Goal: Task Accomplishment & Management: Complete application form

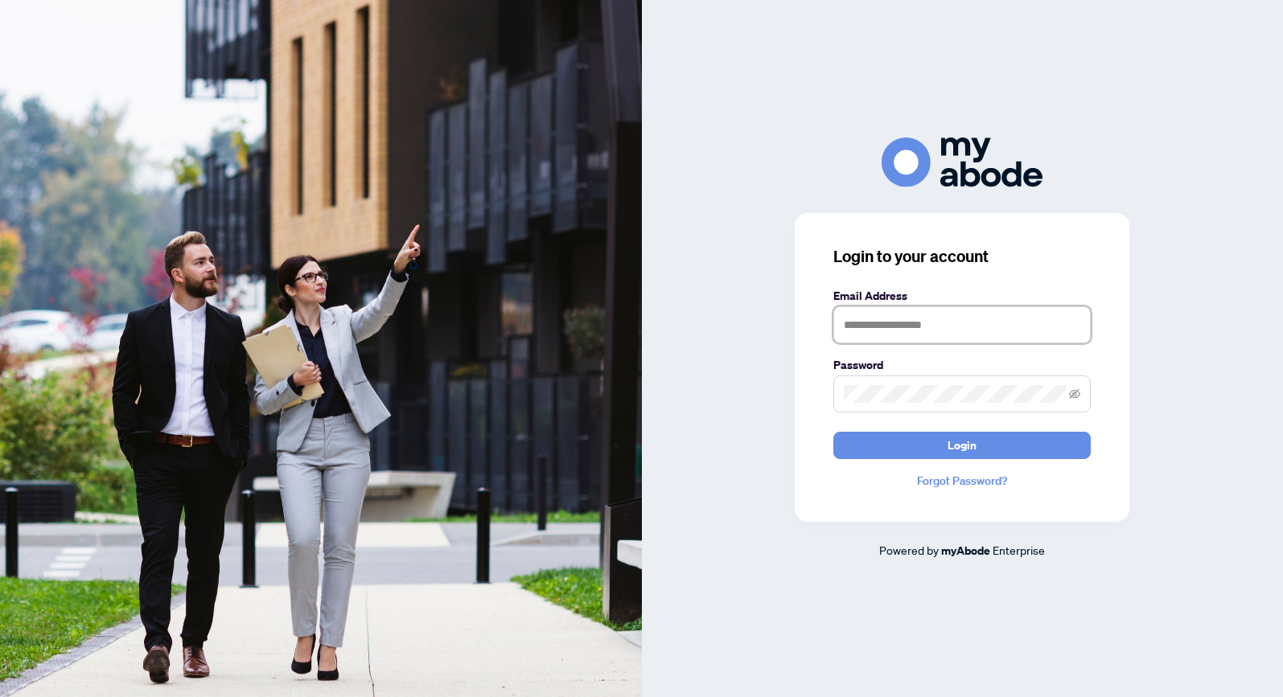
type input "**********"
click at [962, 445] on button "Login" at bounding box center [961, 445] width 257 height 27
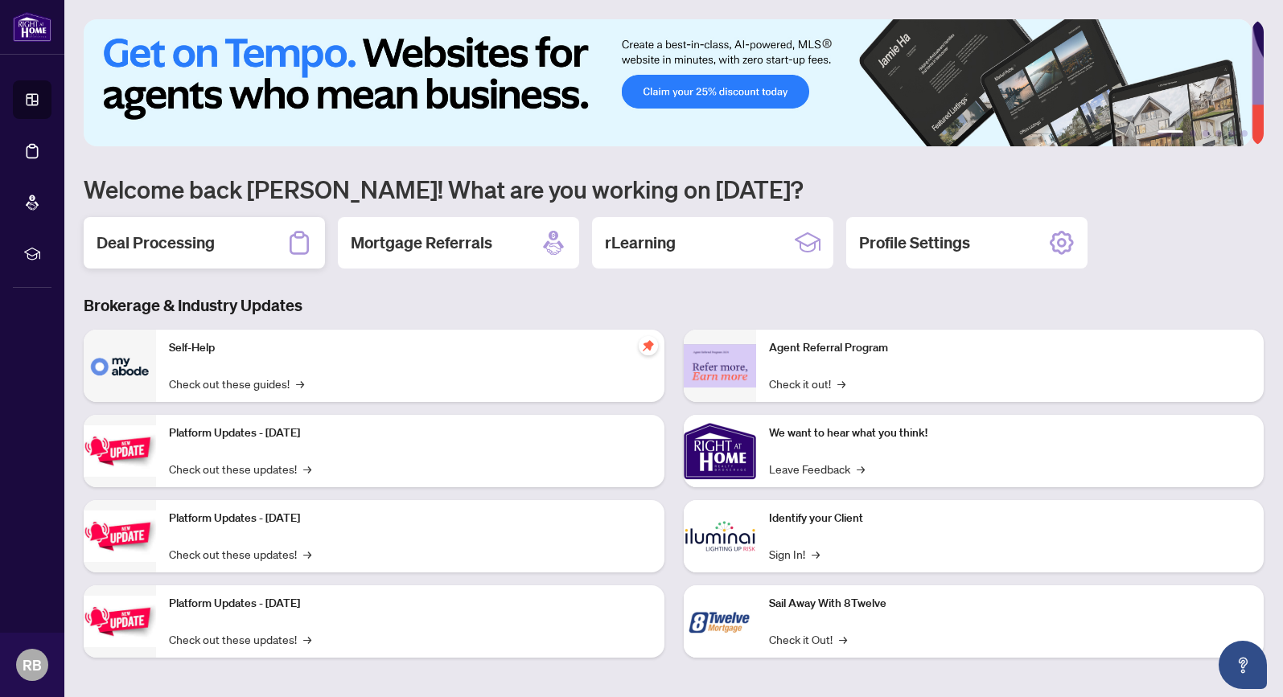
click at [150, 243] on h2 "Deal Processing" at bounding box center [156, 243] width 118 height 23
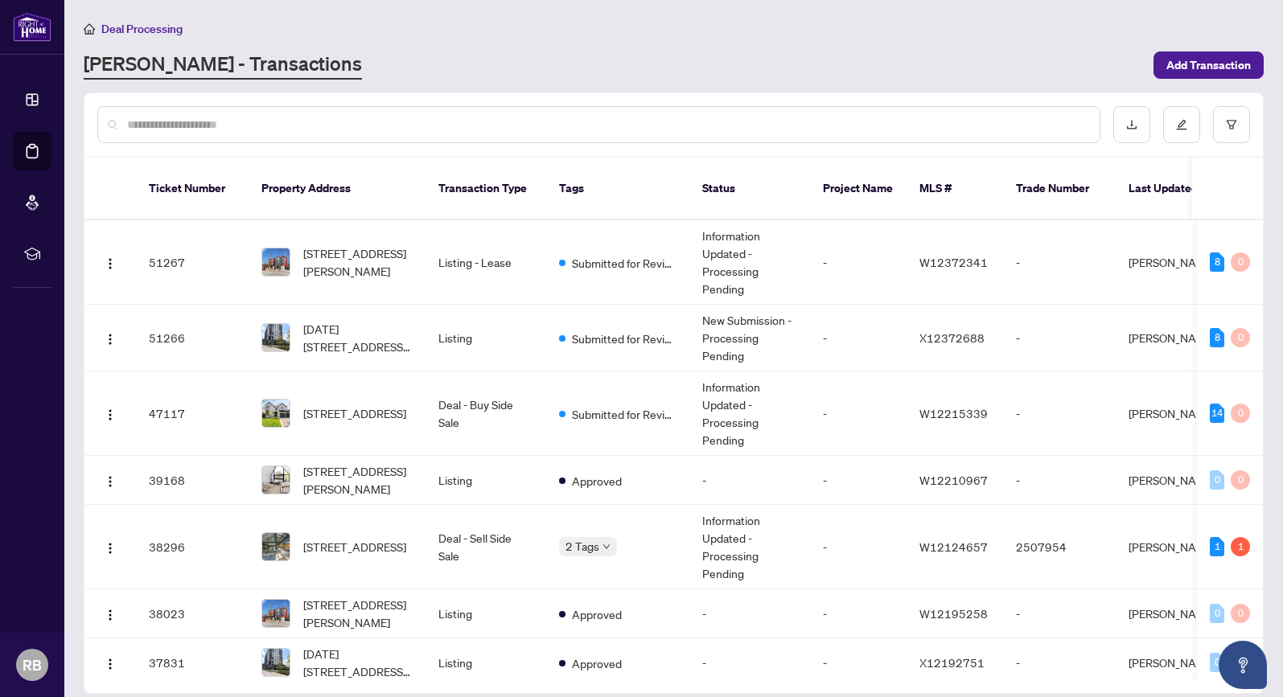
scroll to position [66, 0]
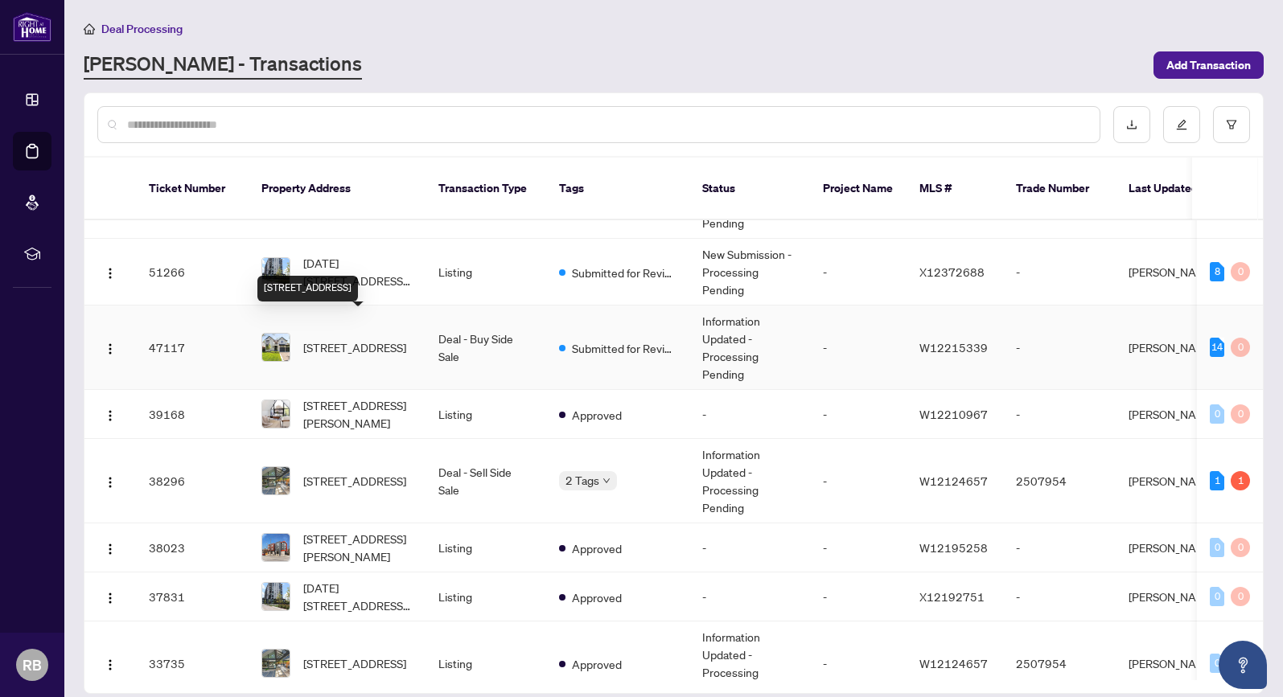
click at [348, 339] on span "[STREET_ADDRESS]" at bounding box center [354, 348] width 103 height 18
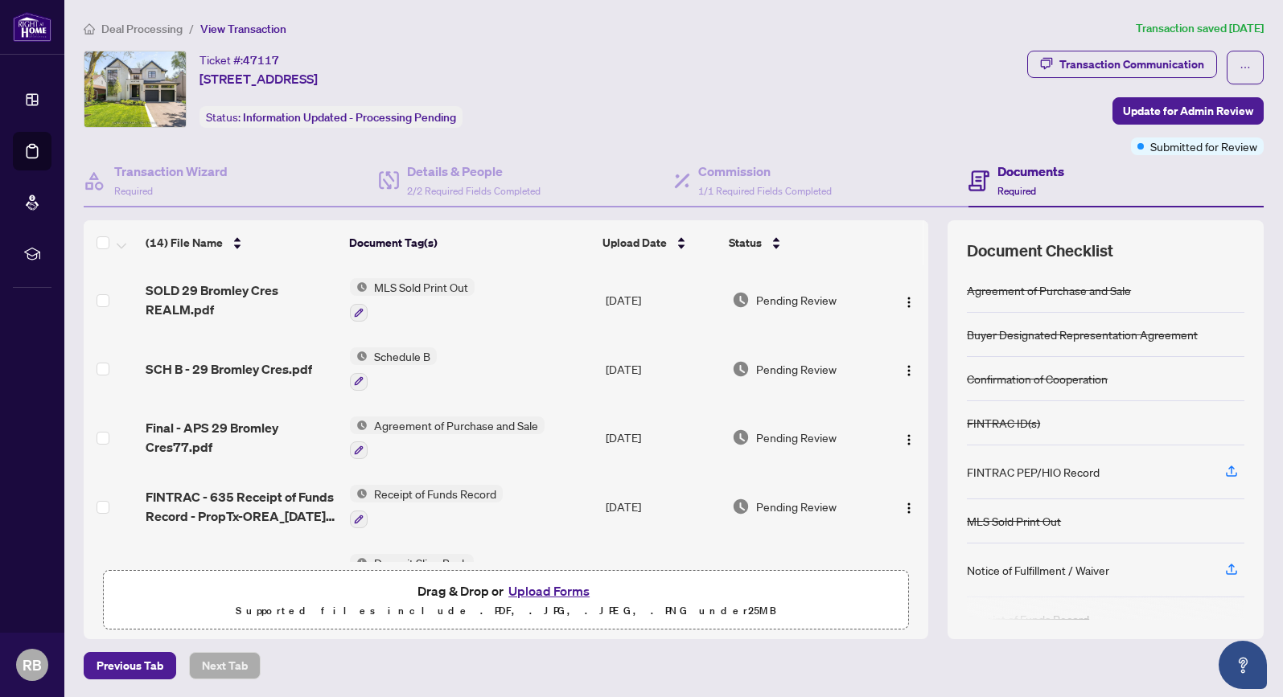
click at [536, 592] on button "Upload Forms" at bounding box center [549, 591] width 91 height 21
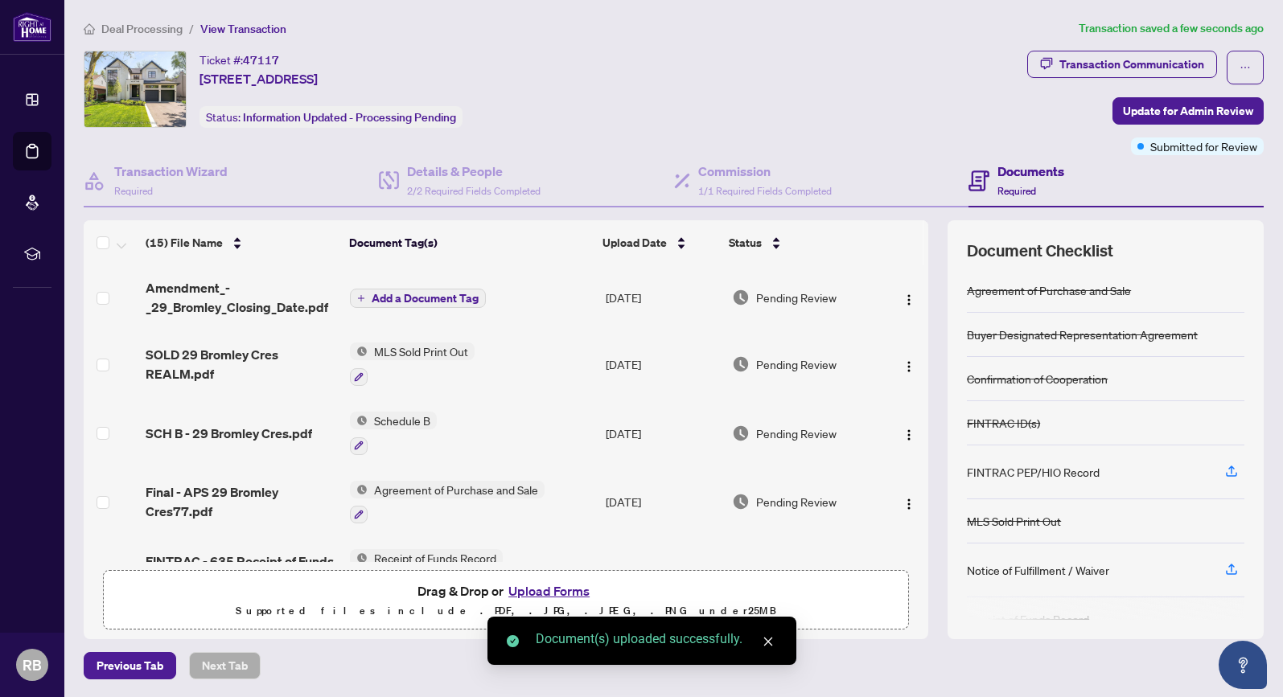
click at [426, 297] on span "Add a Document Tag" at bounding box center [425, 298] width 107 height 11
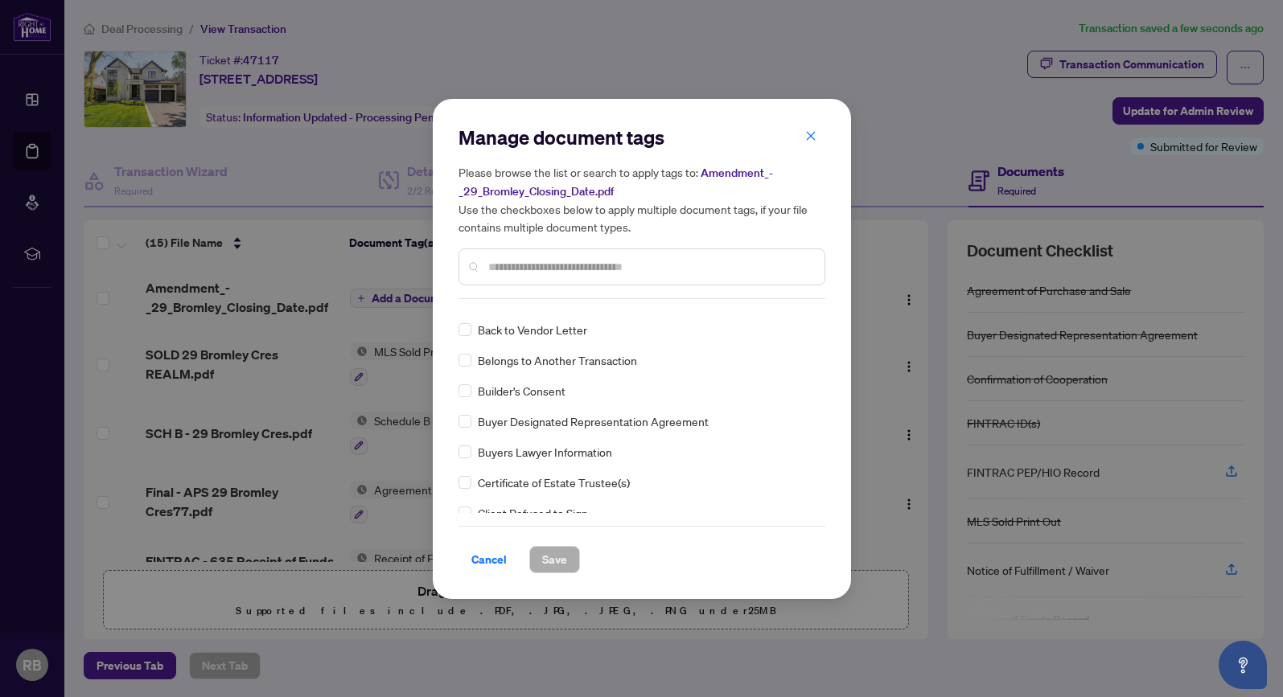
scroll to position [504, 0]
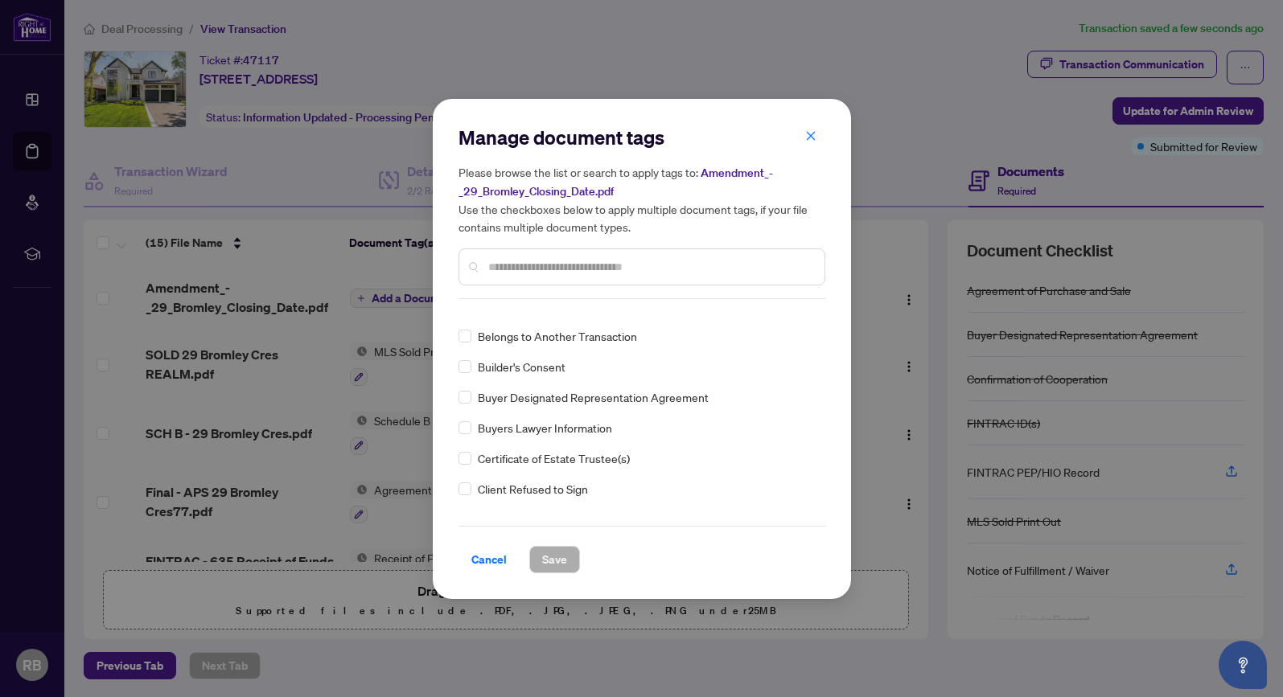
click at [527, 263] on input "text" at bounding box center [649, 267] width 323 height 18
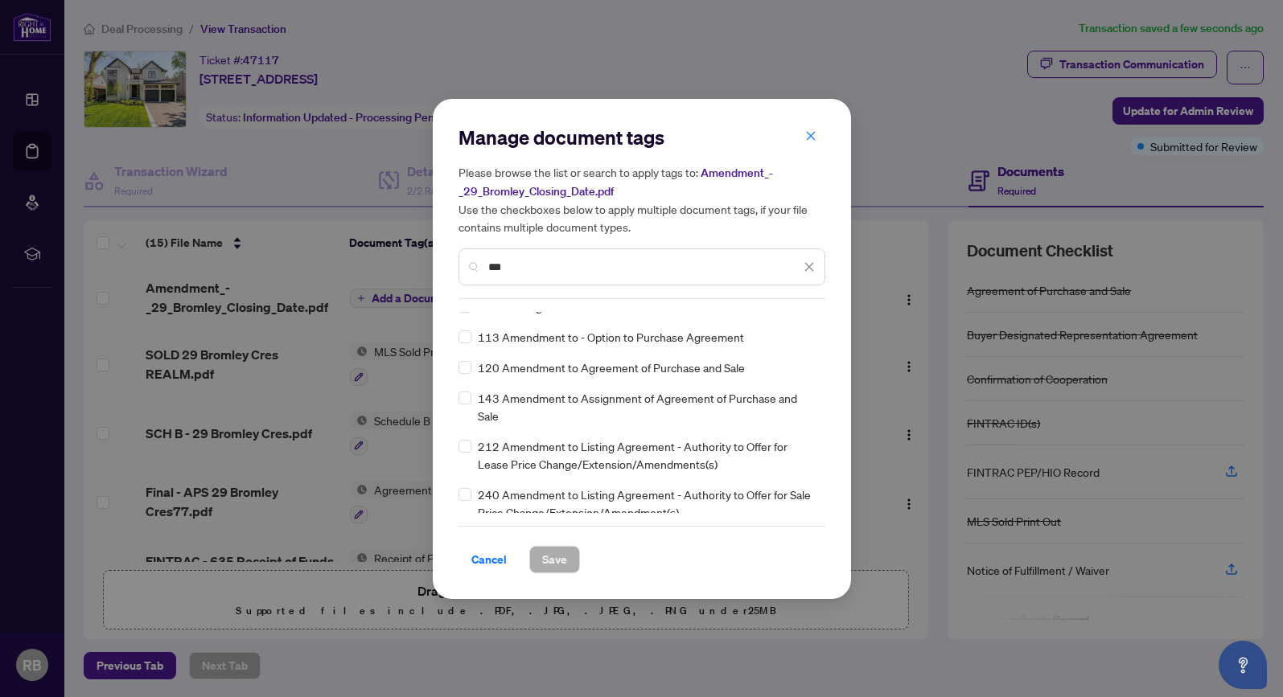
scroll to position [0, 0]
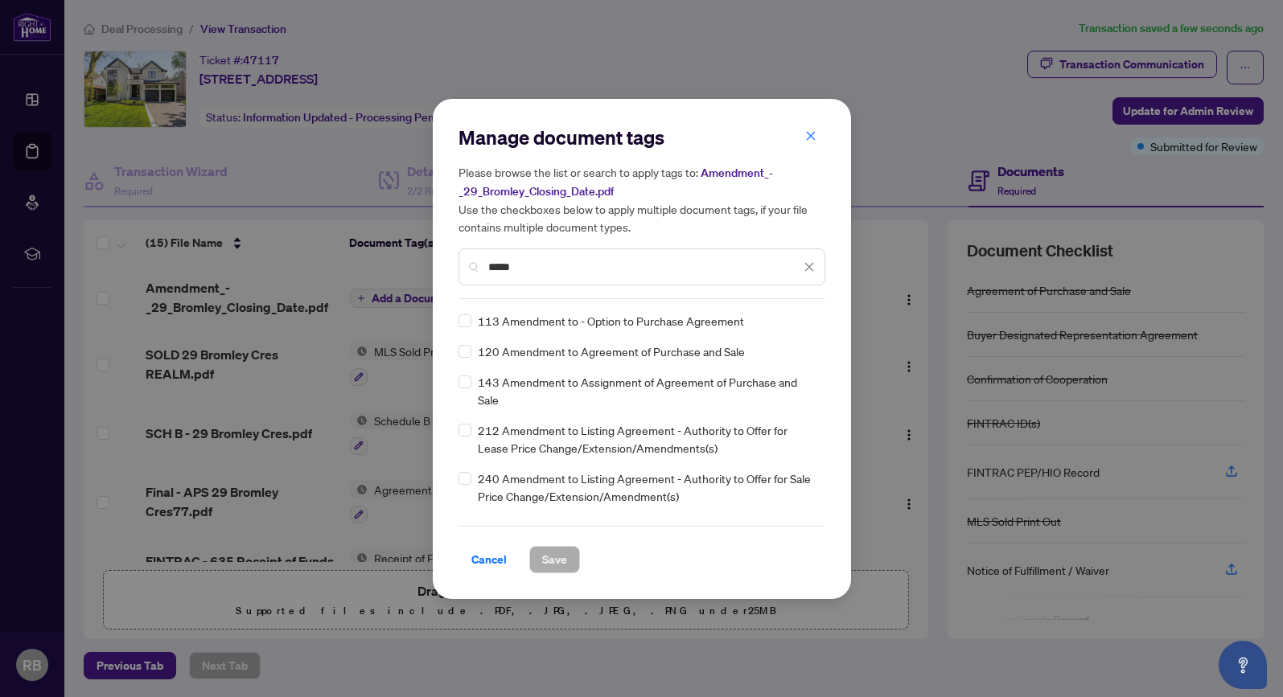
type input "*****"
drag, startPoint x: 536, startPoint y: 347, endPoint x: 469, endPoint y: 358, distance: 67.6
click at [462, 355] on span at bounding box center [464, 351] width 13 height 13
click at [557, 560] on span "Save" at bounding box center [554, 560] width 25 height 26
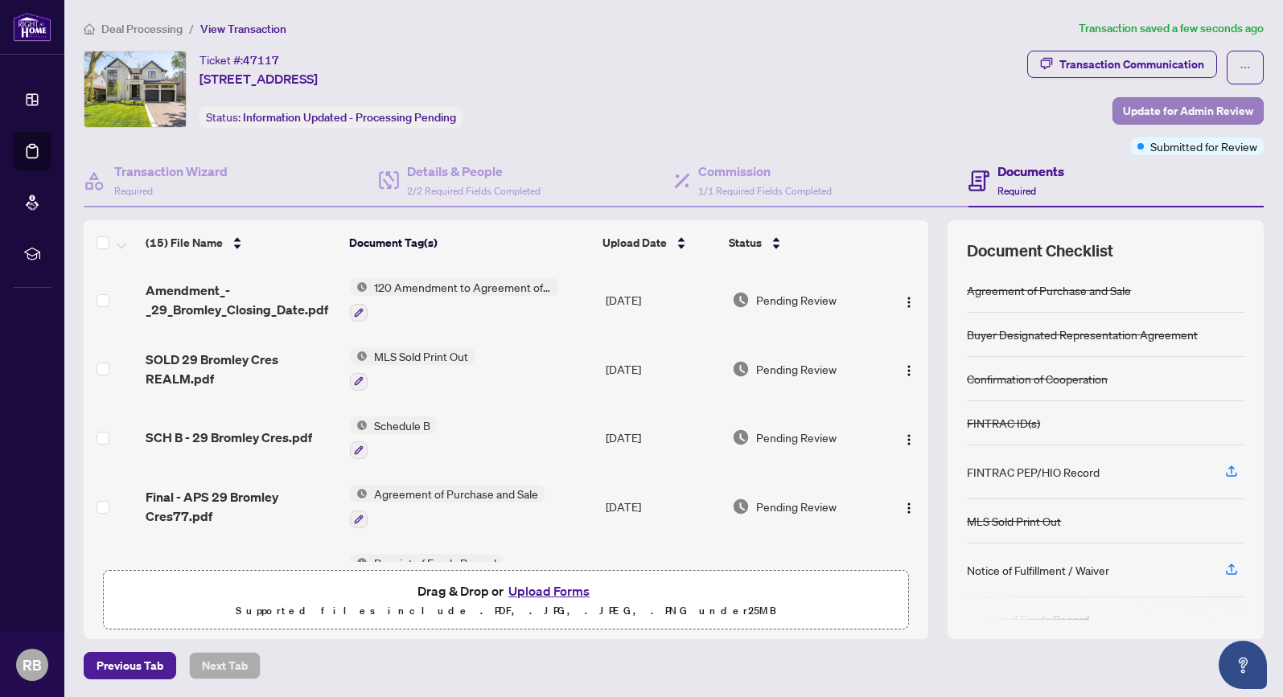
click at [1205, 111] on span "Update for Admin Review" at bounding box center [1188, 111] width 130 height 26
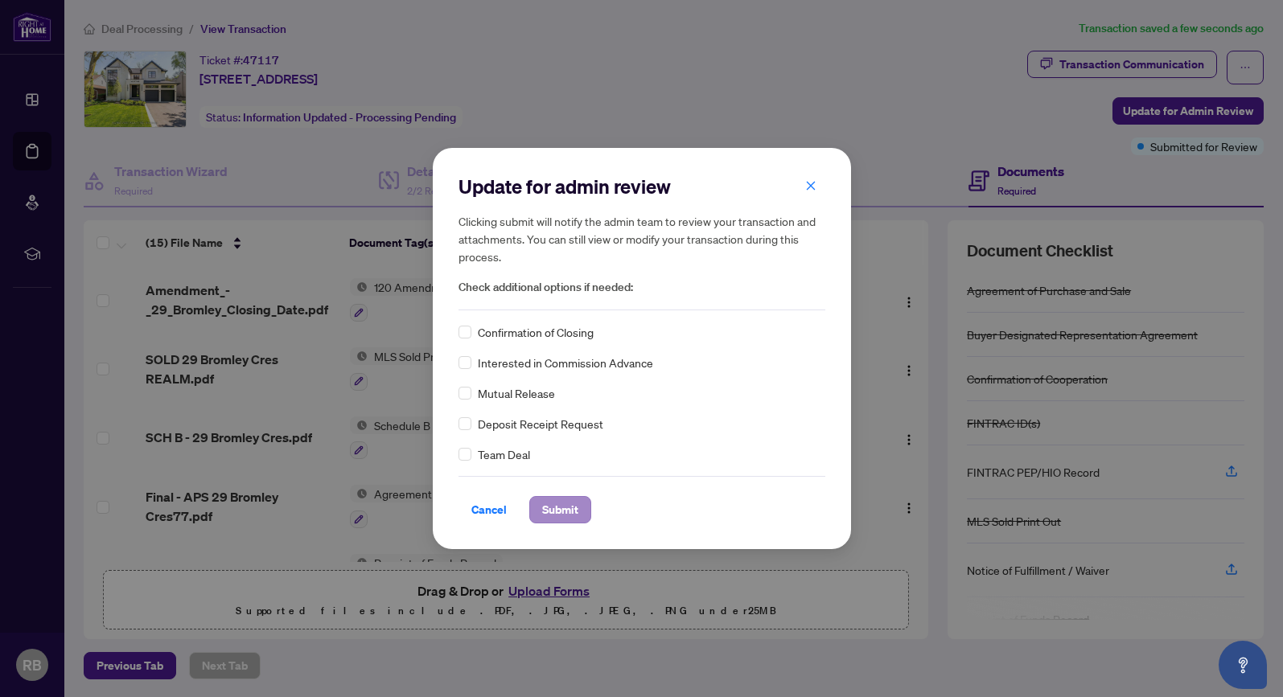
click at [565, 513] on span "Submit" at bounding box center [560, 510] width 36 height 26
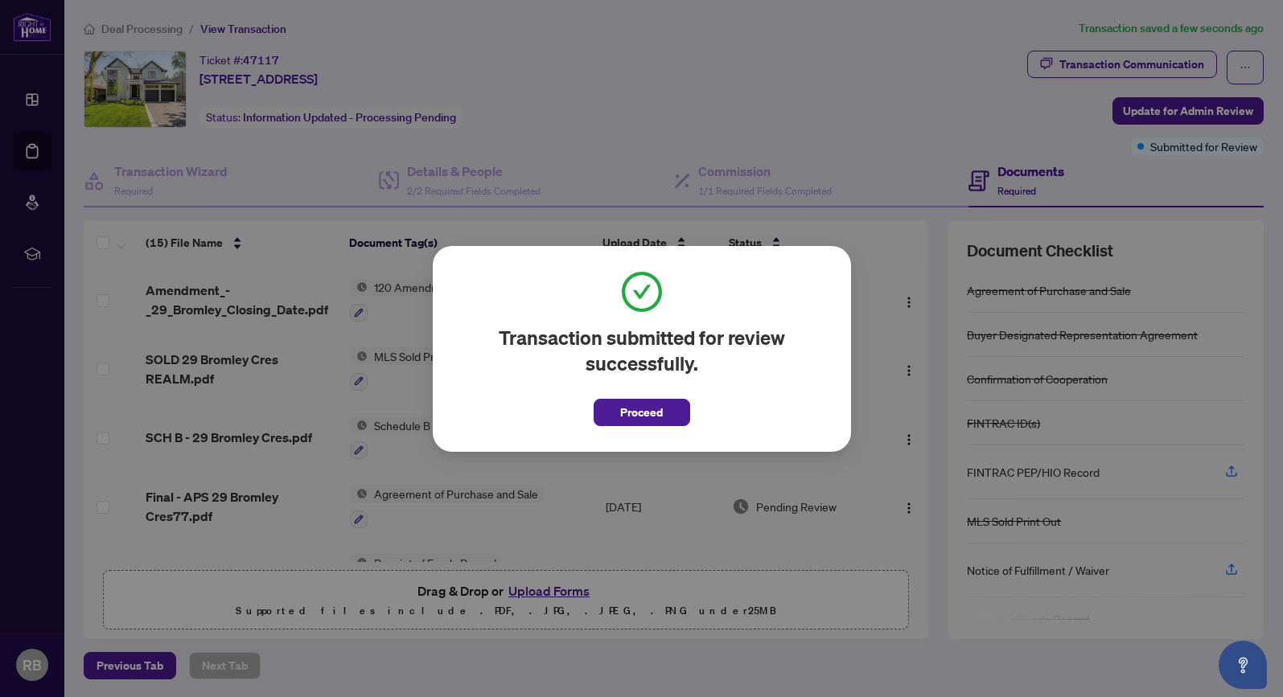
drag, startPoint x: 660, startPoint y: 417, endPoint x: 671, endPoint y: 406, distance: 15.4
click at [660, 417] on span "Proceed" at bounding box center [641, 413] width 43 height 26
